Goal: Information Seeking & Learning: Check status

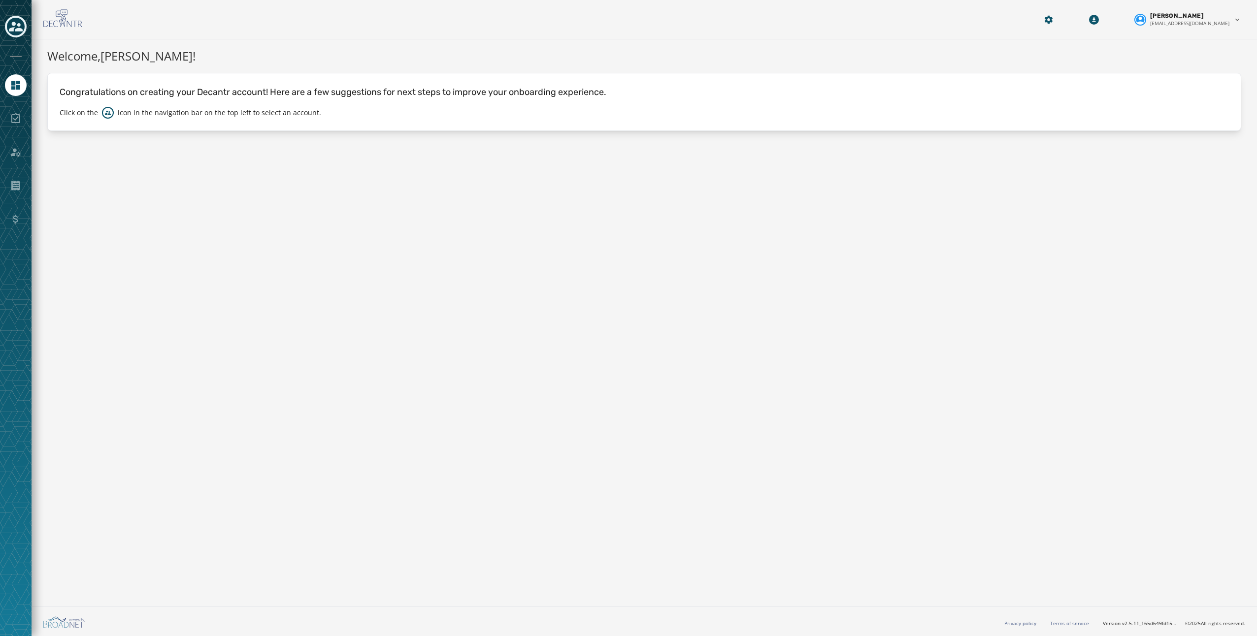
click at [20, 24] on icon "Toggle account select drawer" at bounding box center [16, 27] width 14 height 14
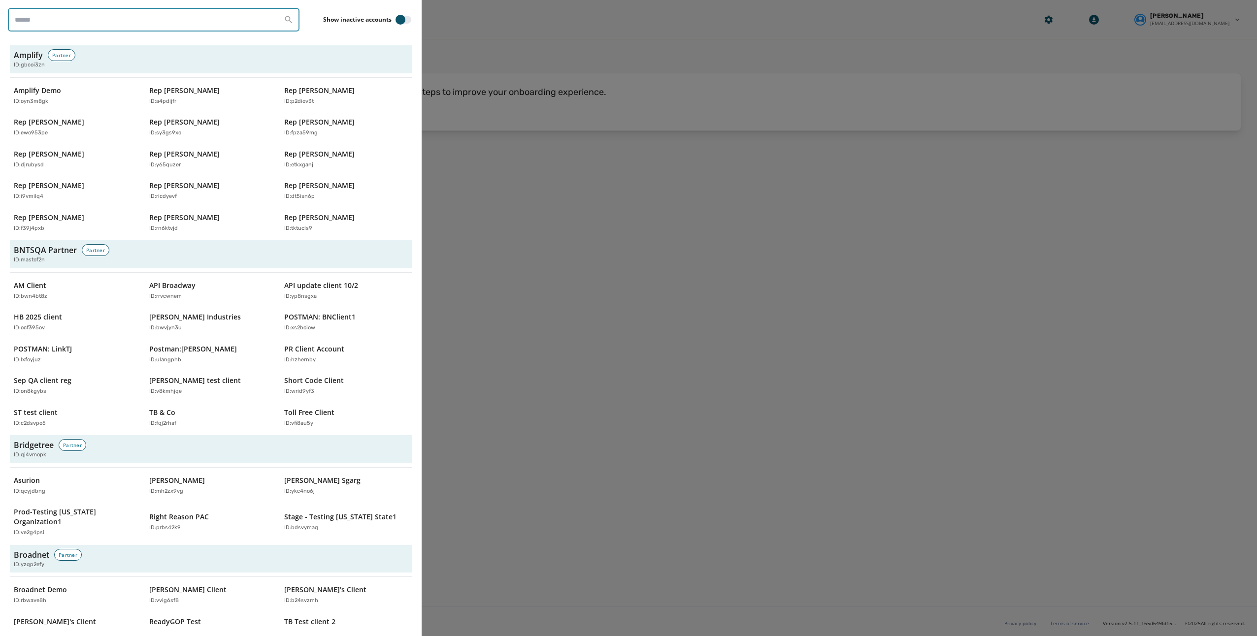
click at [54, 18] on input "search" at bounding box center [154, 20] width 292 height 24
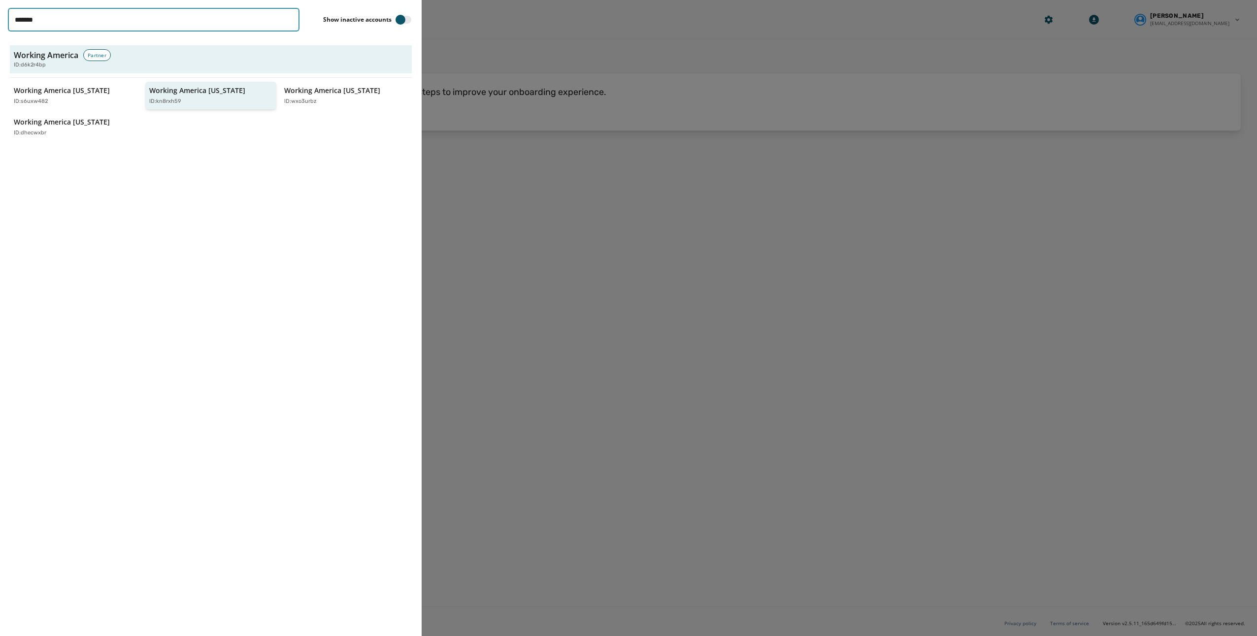
type input "*******"
click at [169, 98] on p "ID: kn8rxh59" at bounding box center [165, 102] width 32 height 8
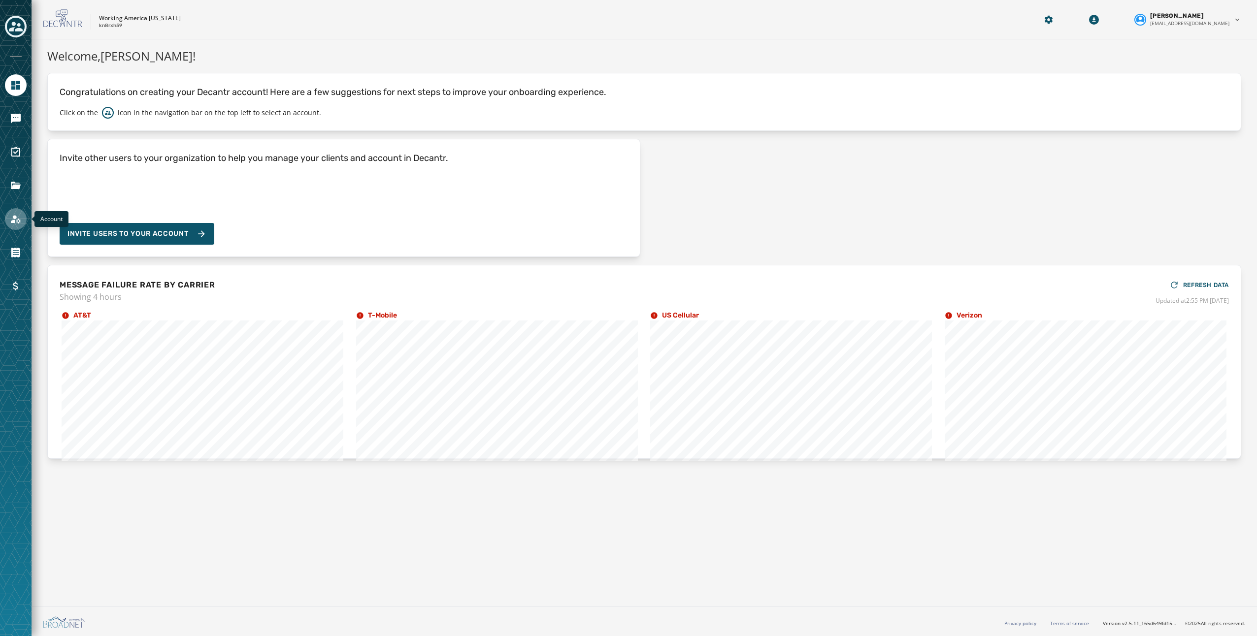
click at [13, 221] on icon "Navigate to Account" at bounding box center [16, 219] width 10 height 8
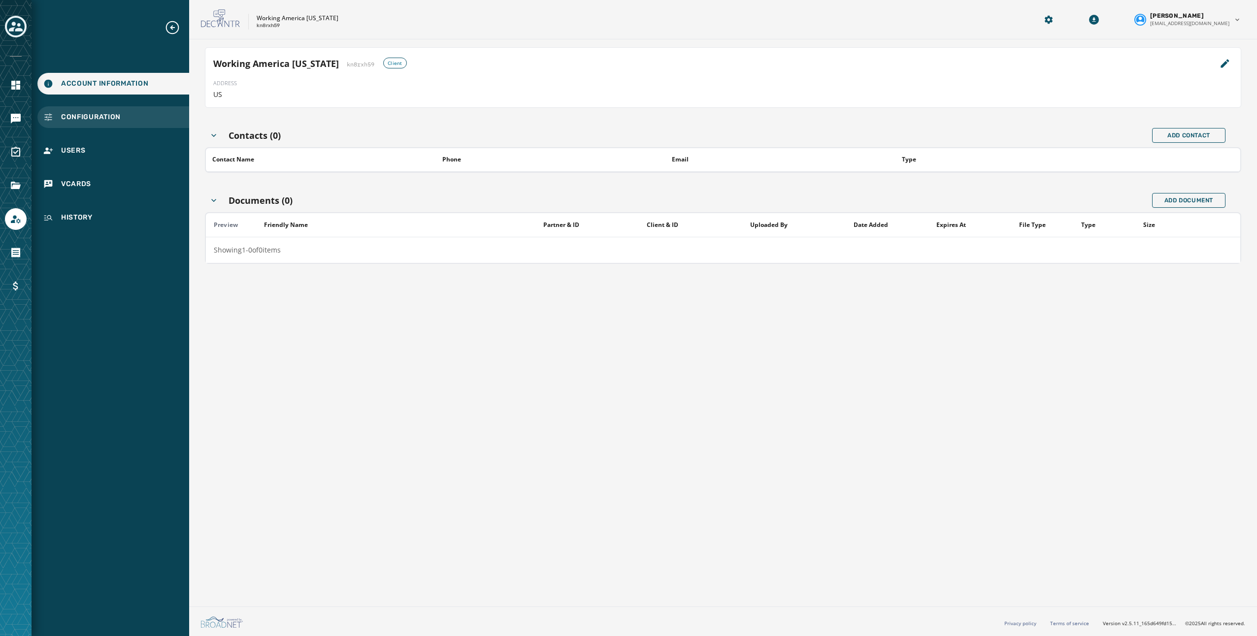
click at [104, 120] on span "Configuration" at bounding box center [91, 117] width 60 height 10
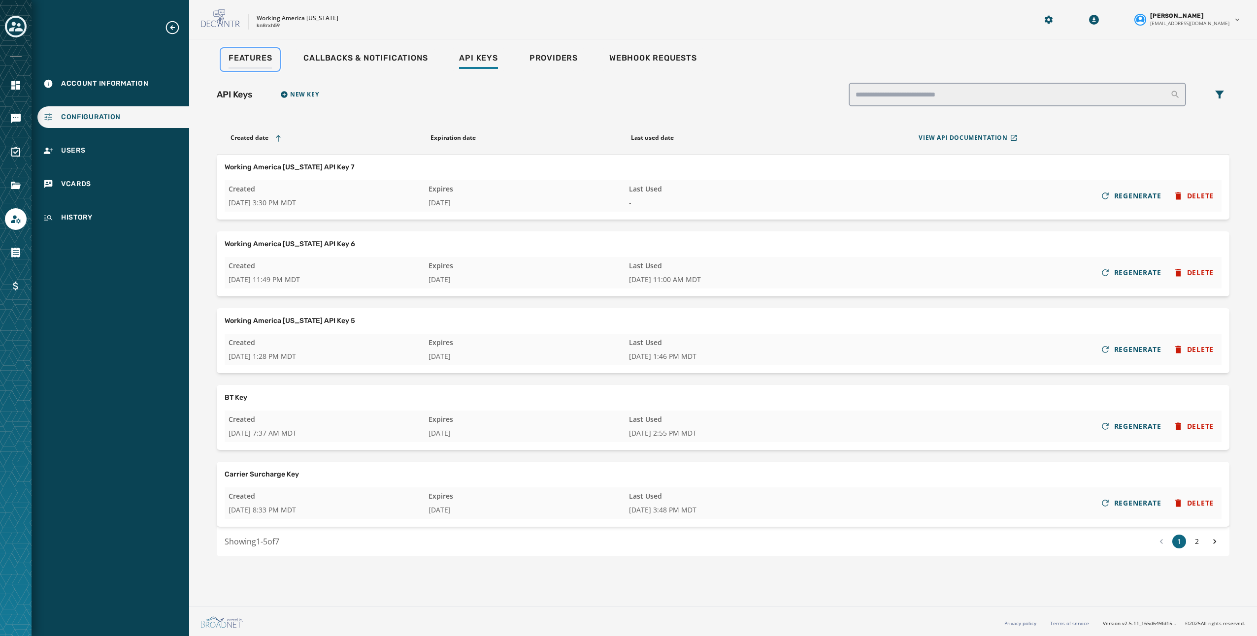
click at [253, 56] on span "Features" at bounding box center [250, 58] width 43 height 10
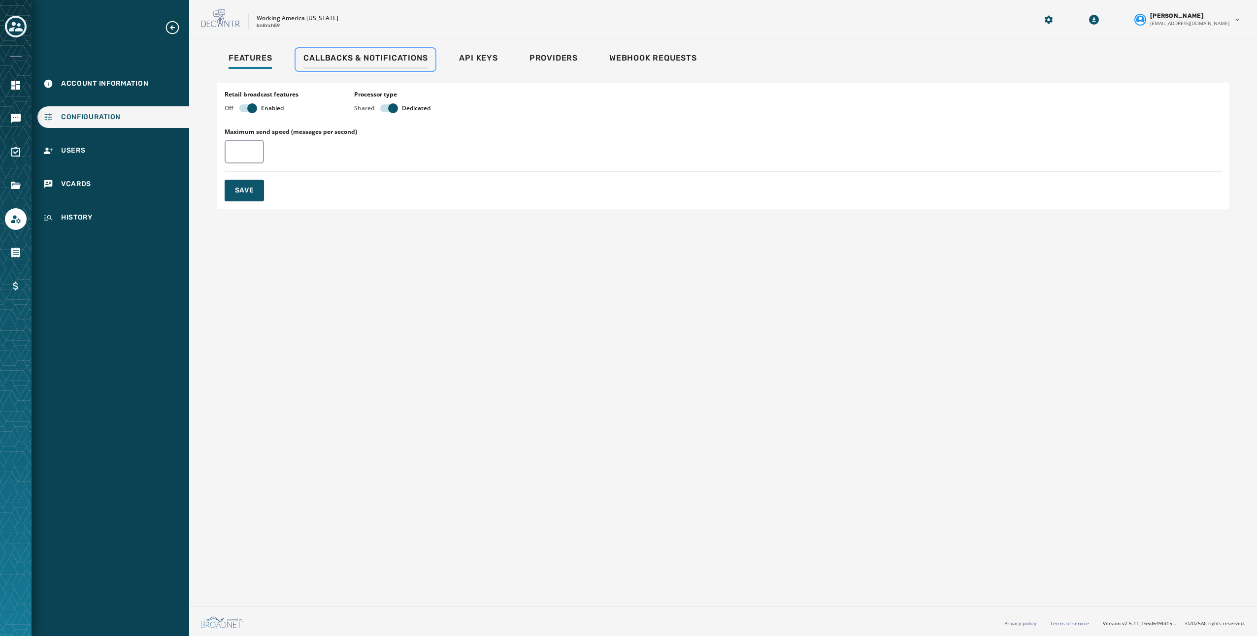
click at [376, 59] on span "Callbacks & Notifications" at bounding box center [365, 58] width 124 height 10
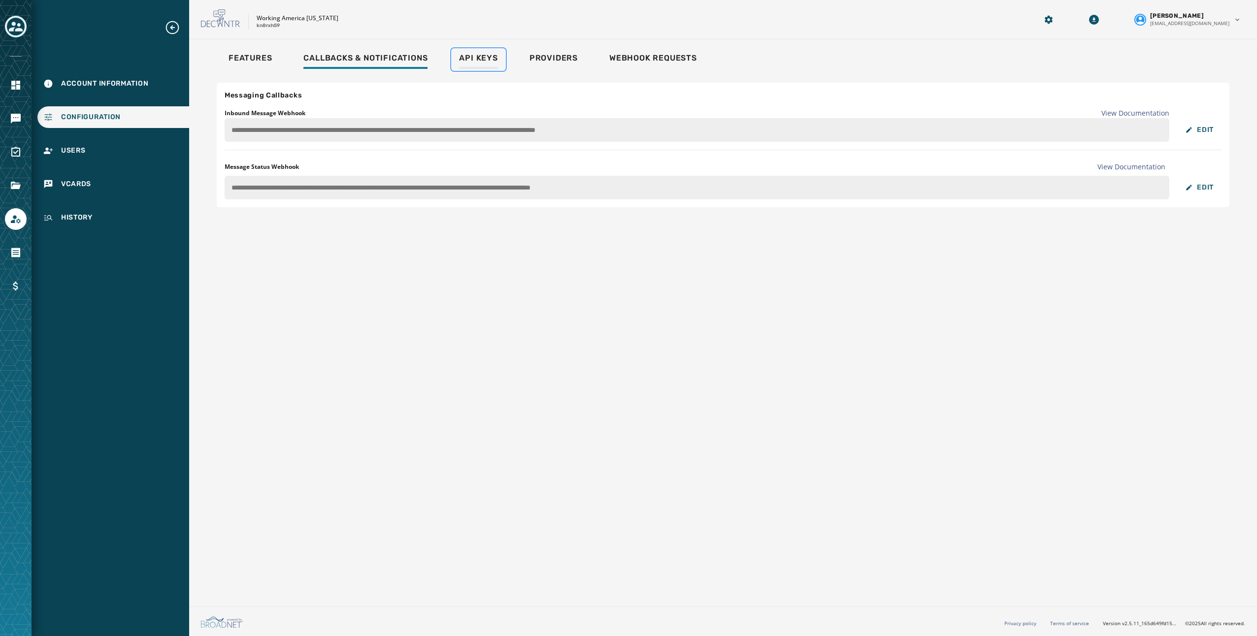
click at [489, 59] on span "Api Keys" at bounding box center [478, 58] width 38 height 10
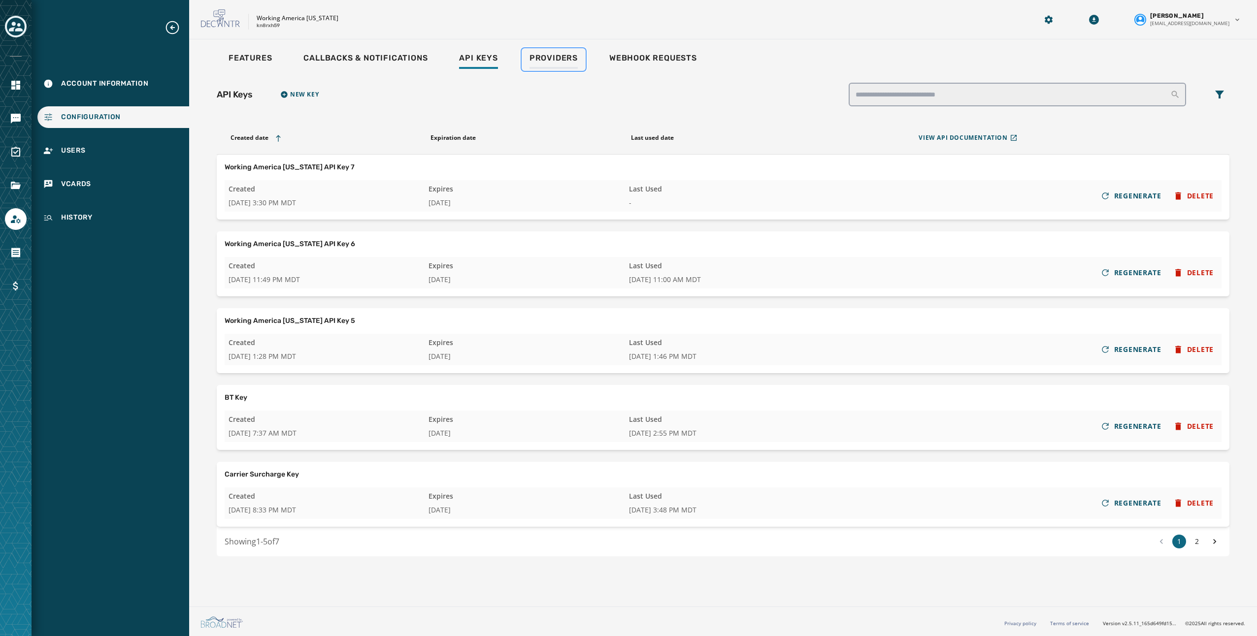
click at [571, 61] on span "Providers" at bounding box center [553, 58] width 48 height 10
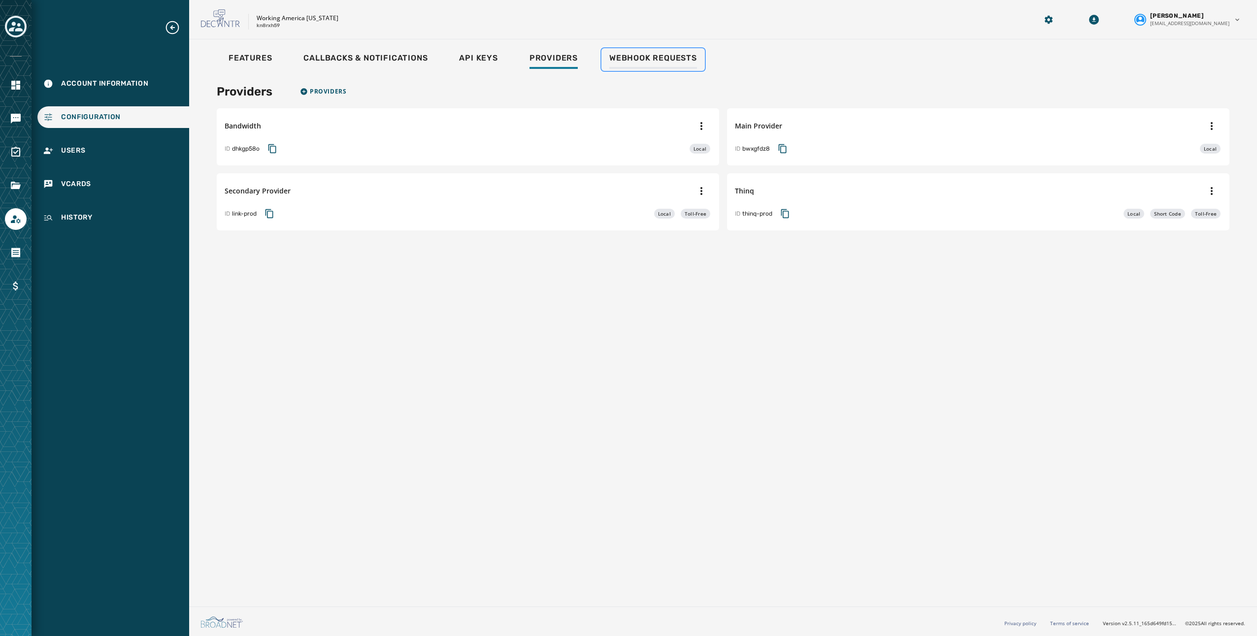
click at [615, 57] on span "Webhook Requests" at bounding box center [653, 58] width 88 height 10
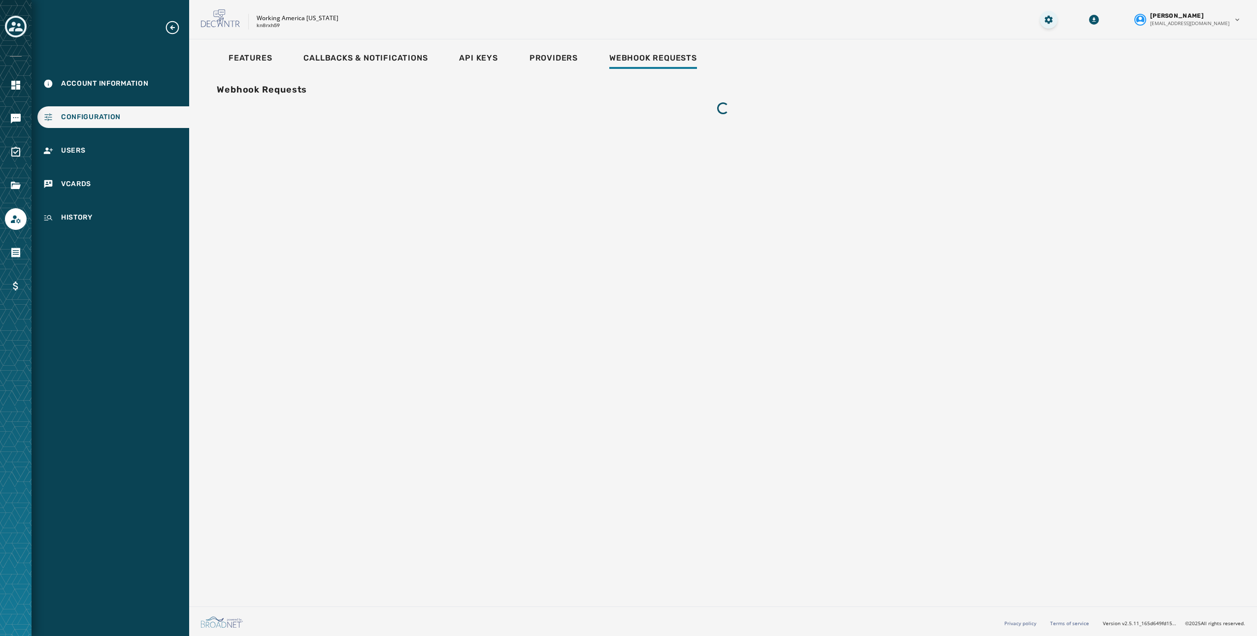
click at [1077, 26] on html "Account Information Configuration Users vCards History Skip To Main Content Wor…" at bounding box center [628, 318] width 1257 height 636
click at [1077, 21] on html "Account Information Configuration Users vCards History Skip To Main Content Wor…" at bounding box center [628, 318] width 1257 height 636
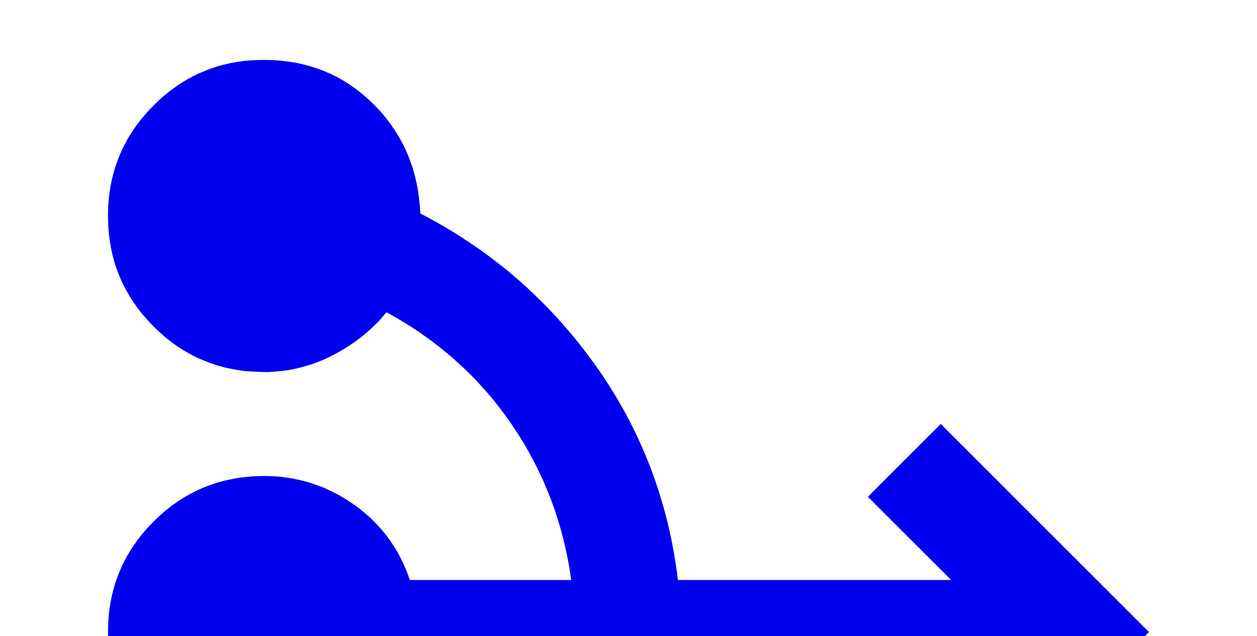
type input "**********"
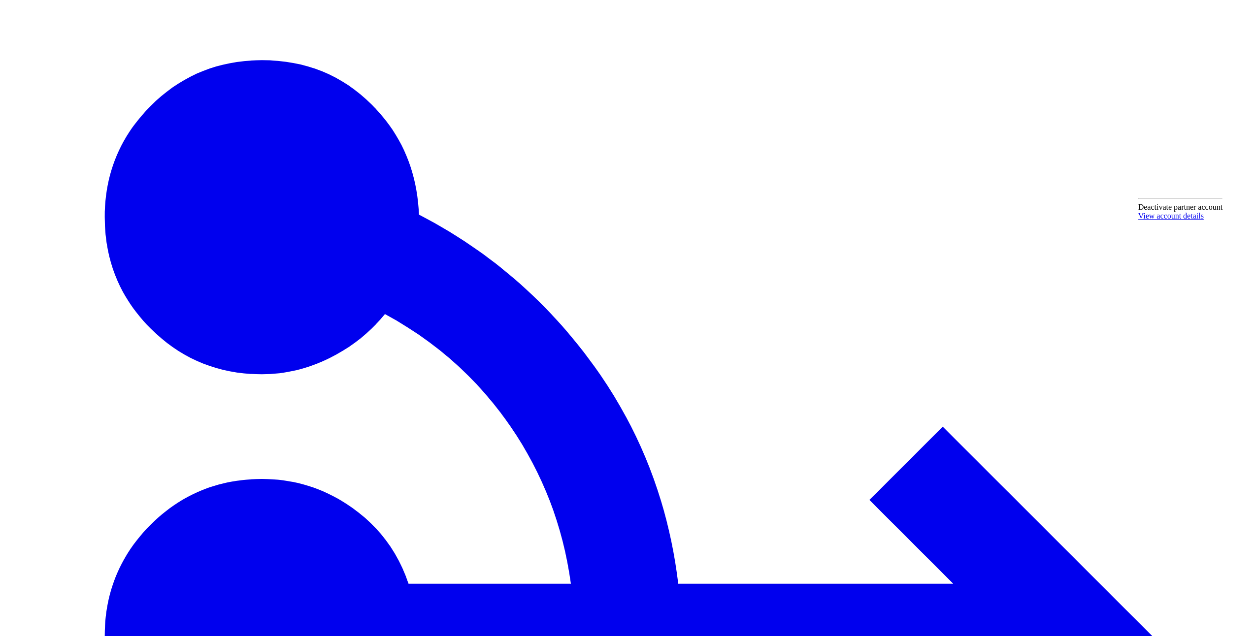
click at [1190, 220] on link "View account details" at bounding box center [1171, 216] width 66 height 8
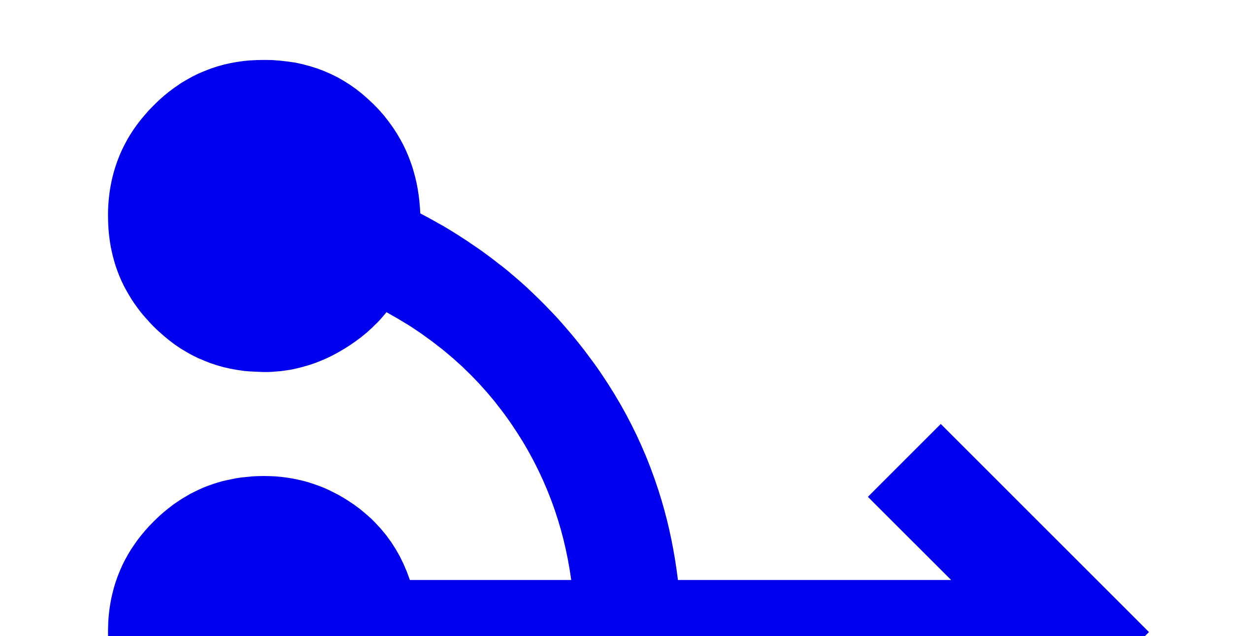
type input "*******"
click at [1186, 125] on button "1 minute" at bounding box center [1169, 135] width 33 height 25
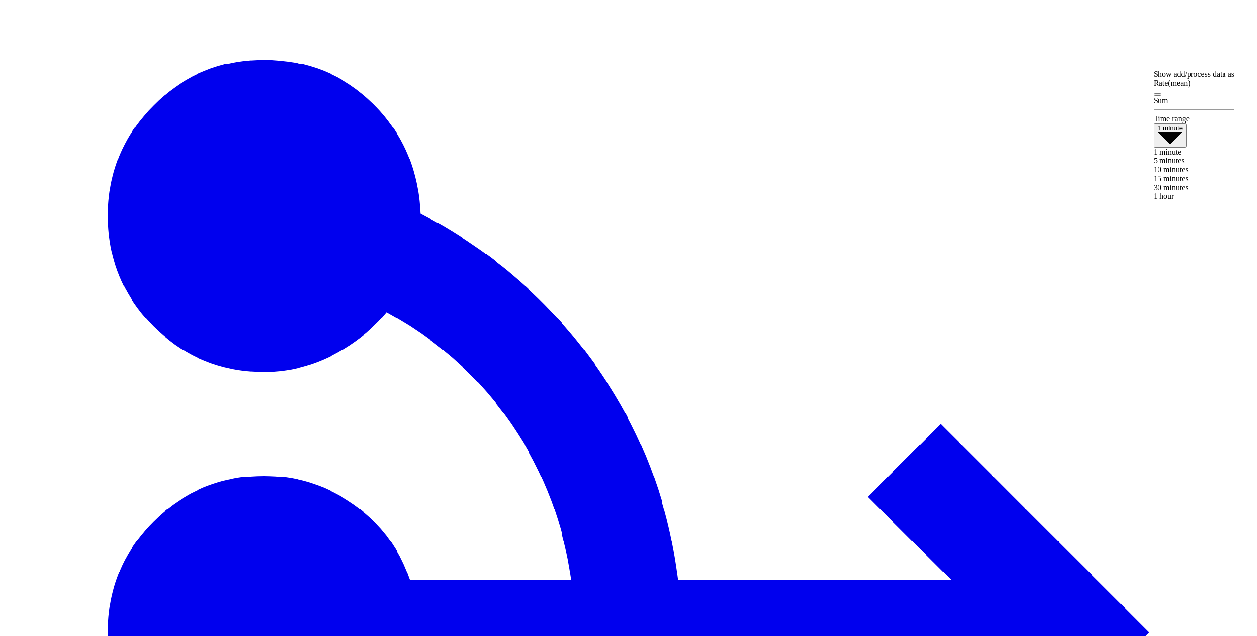
click at [1201, 192] on div "30 minutes" at bounding box center [1193, 187] width 81 height 9
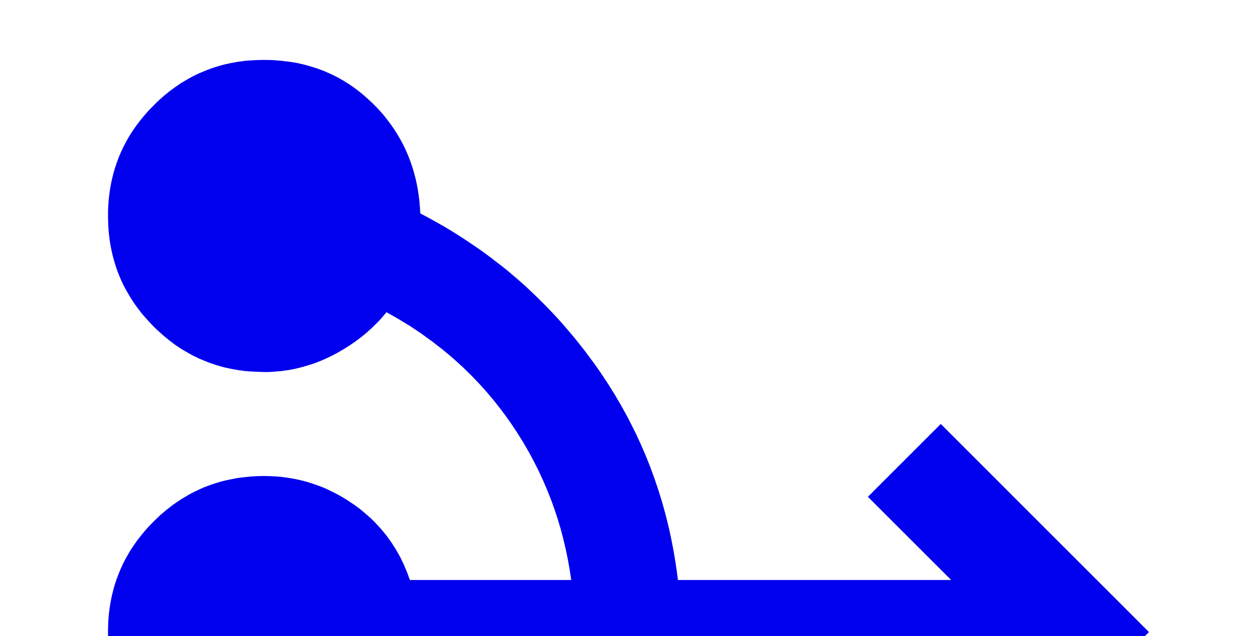
click at [1188, 132] on span "30 minutes" at bounding box center [1173, 128] width 32 height 7
click at [1188, 186] on span "15 minutes" at bounding box center [1170, 182] width 35 height 8
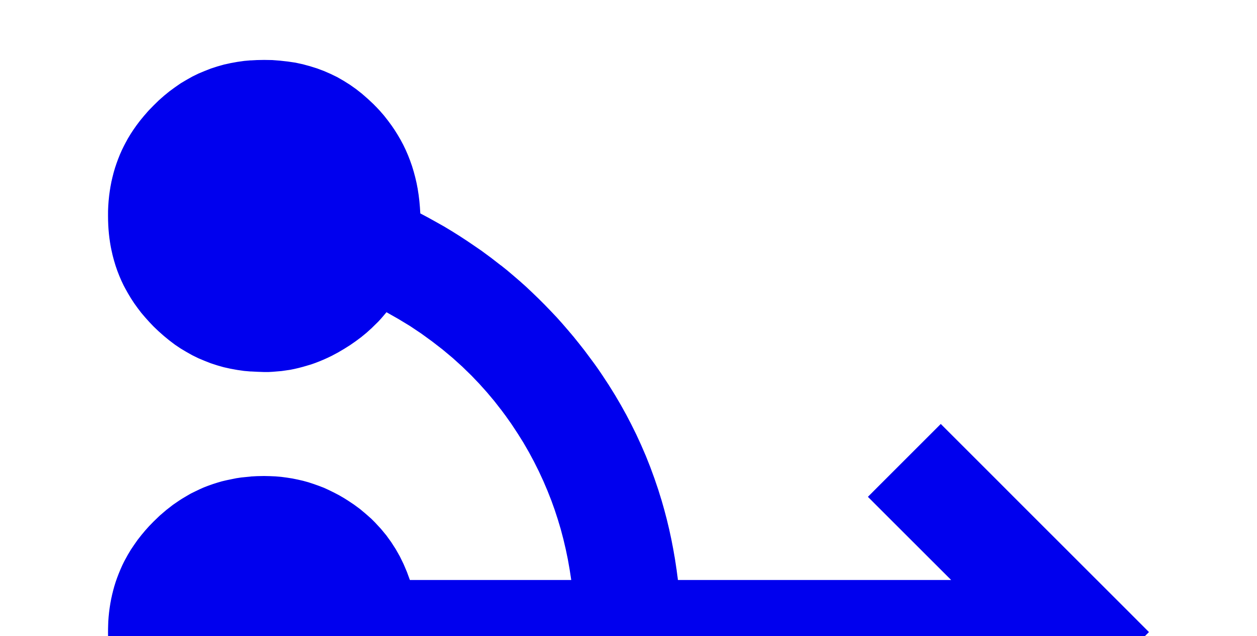
click at [1157, 95] on span "button" at bounding box center [1157, 95] width 0 height 0
click at [1161, 95] on button "button" at bounding box center [1157, 94] width 8 height 3
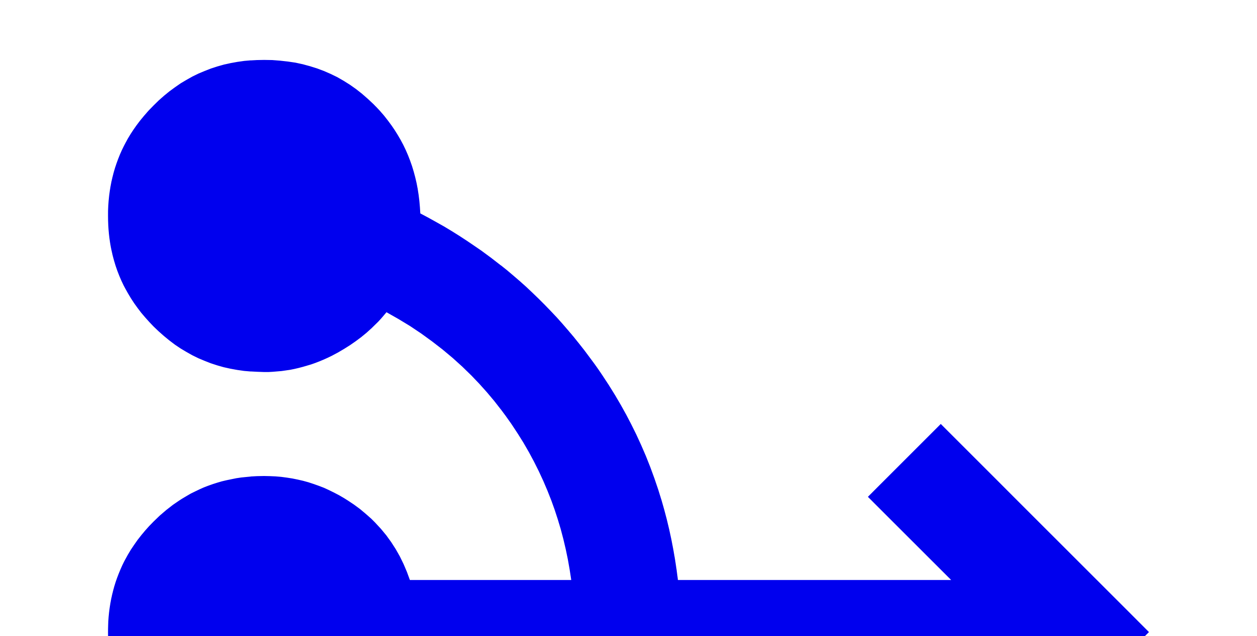
click at [1189, 132] on span "15 minutes" at bounding box center [1173, 128] width 32 height 7
click at [1181, 158] on span "1 minute" at bounding box center [1167, 155] width 28 height 8
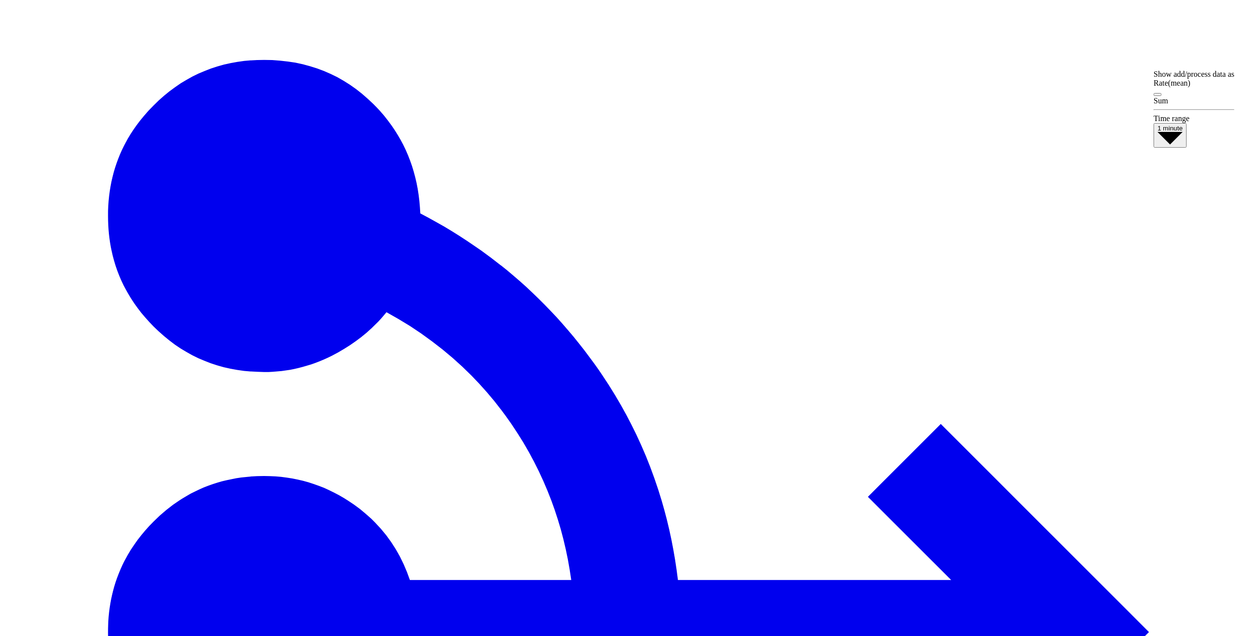
click at [1183, 132] on span "1 minute" at bounding box center [1169, 128] width 25 height 7
click at [1191, 165] on div "5 minutes" at bounding box center [1193, 161] width 81 height 9
click at [1186, 132] on span "5 minutes" at bounding box center [1171, 128] width 29 height 7
click at [1188, 175] on span "10 minutes" at bounding box center [1170, 171] width 35 height 8
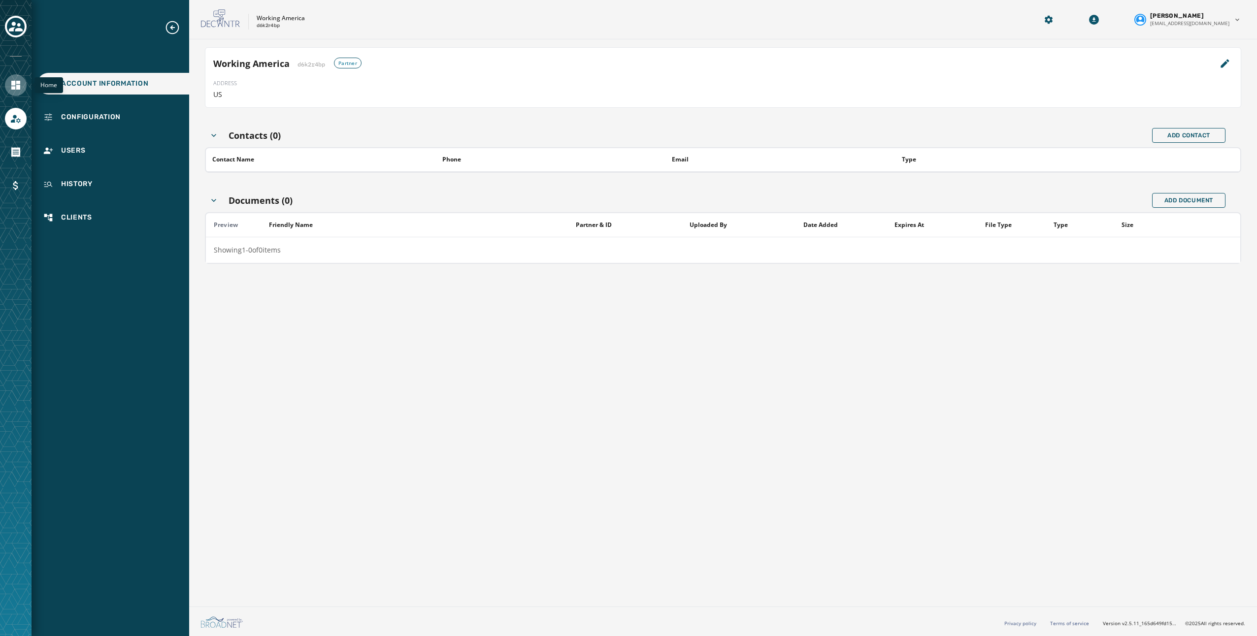
click at [22, 87] on link "Navigate to Home" at bounding box center [16, 85] width 22 height 22
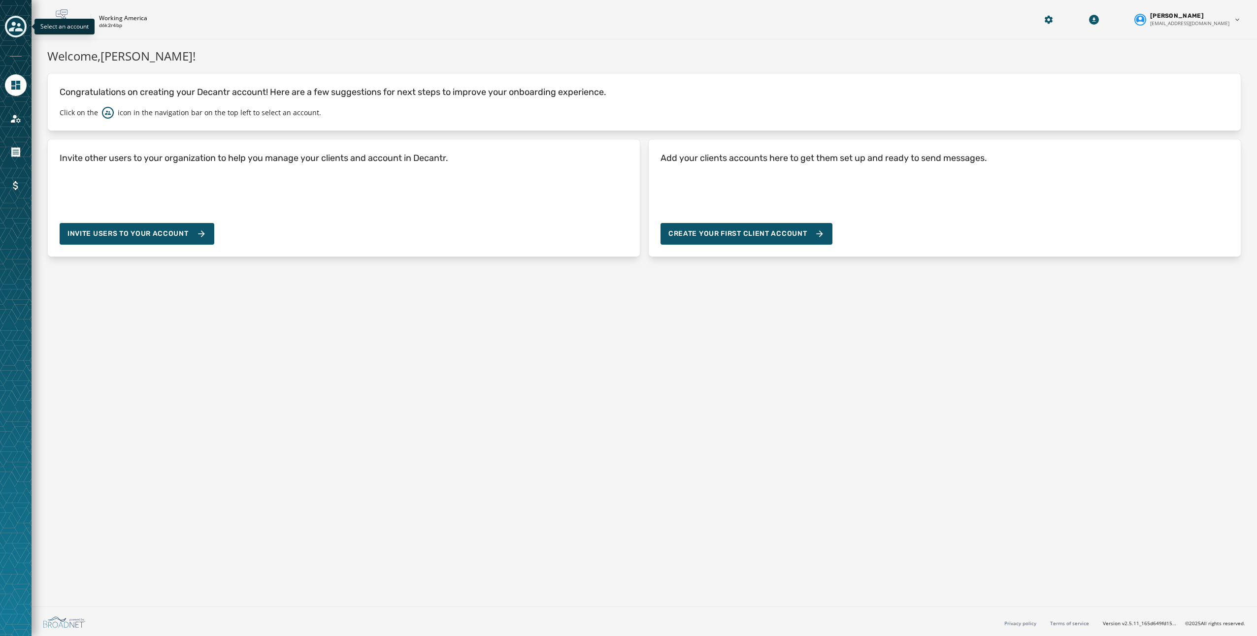
click at [13, 28] on icon "Toggle account select drawer" at bounding box center [16, 27] width 14 height 10
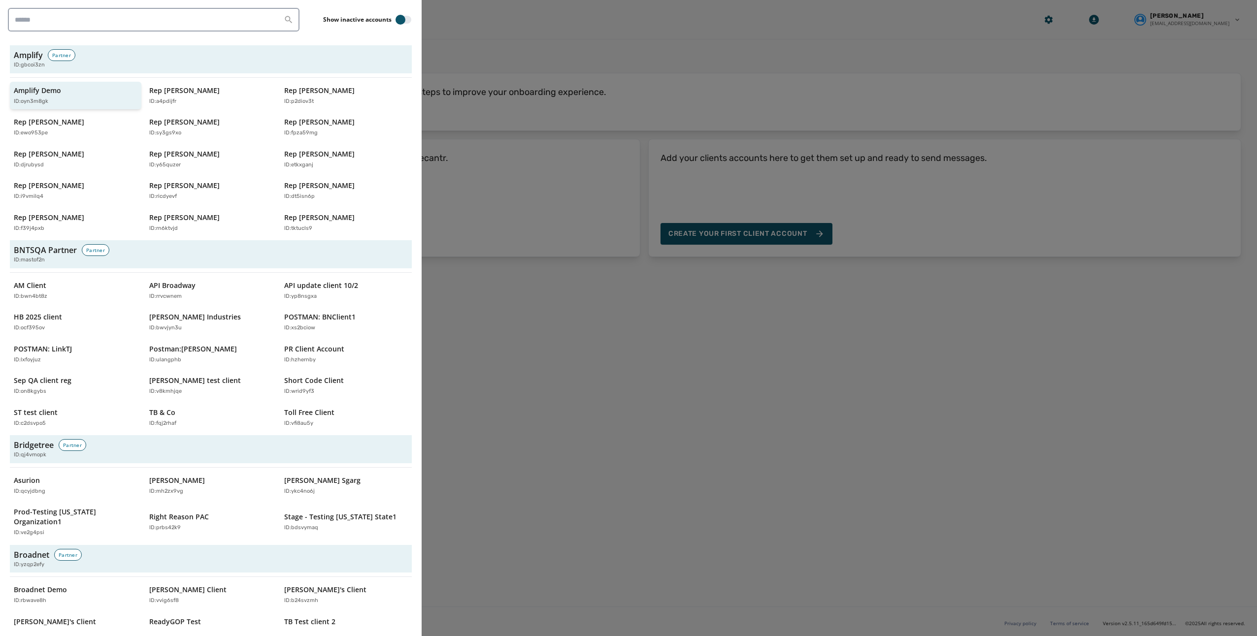
scroll to position [49, 0]
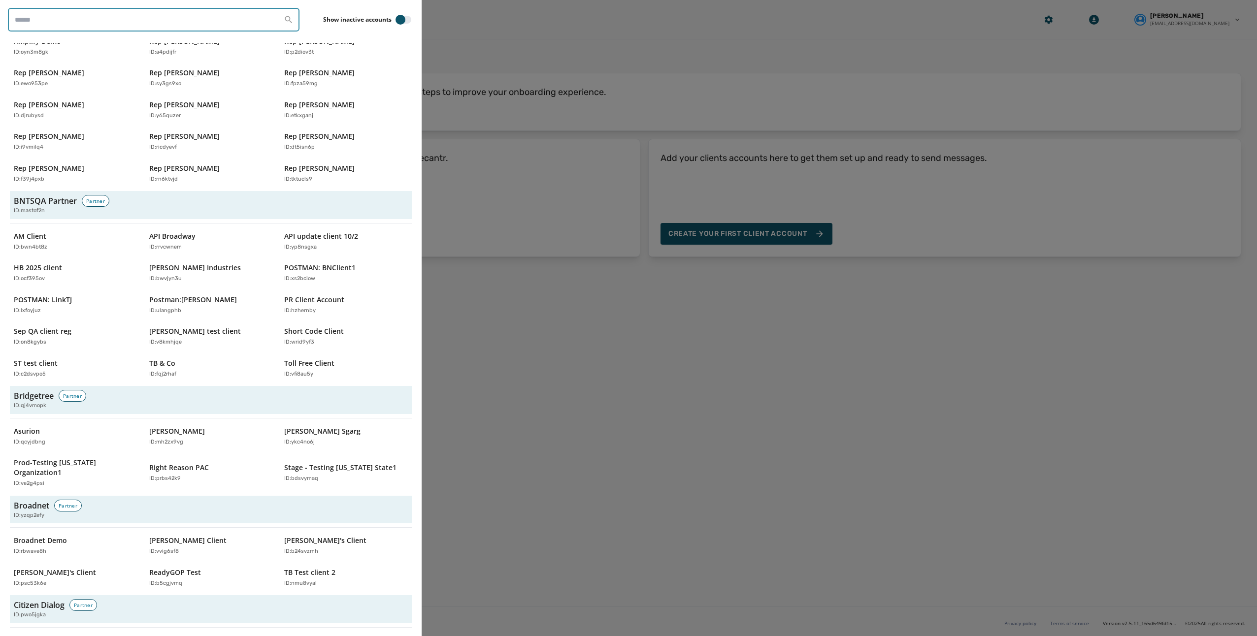
click at [83, 18] on input "search" at bounding box center [154, 20] width 292 height 24
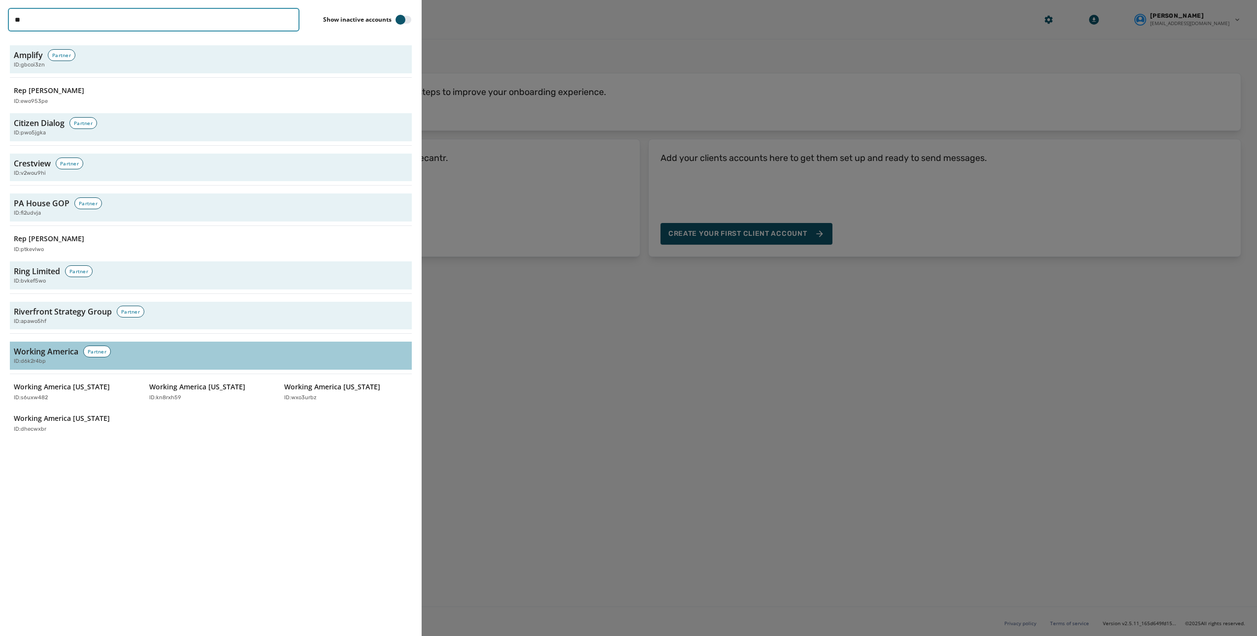
type input "**"
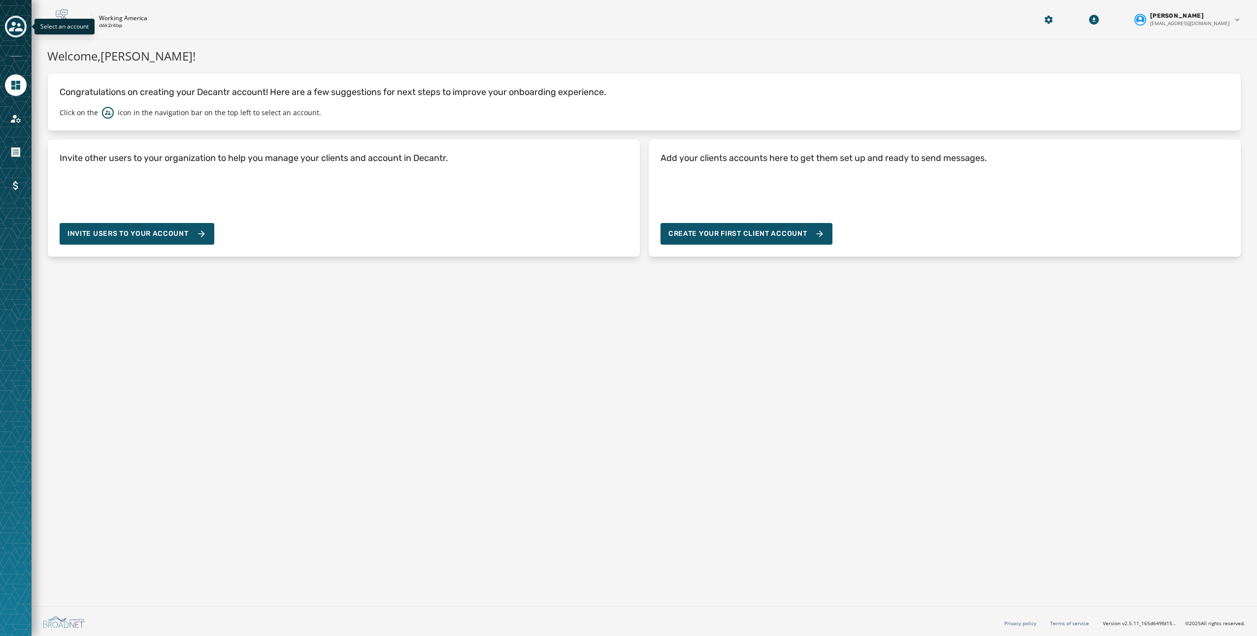
click at [583, 49] on div at bounding box center [628, 318] width 1257 height 636
